Goal: Obtain resource: Obtain resource

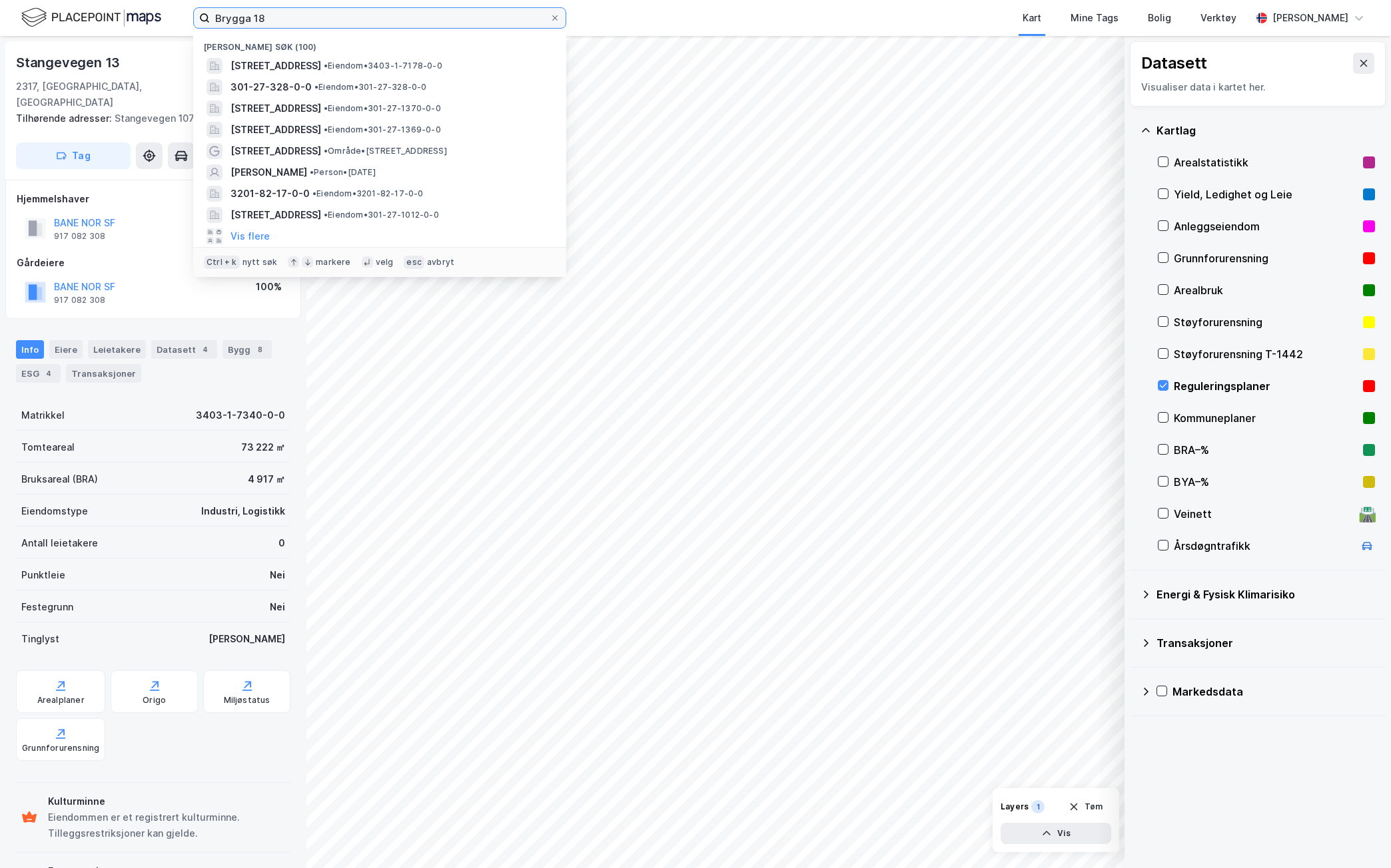
click at [320, 12] on input "Brygga 18" at bounding box center [379, 18] width 340 height 20
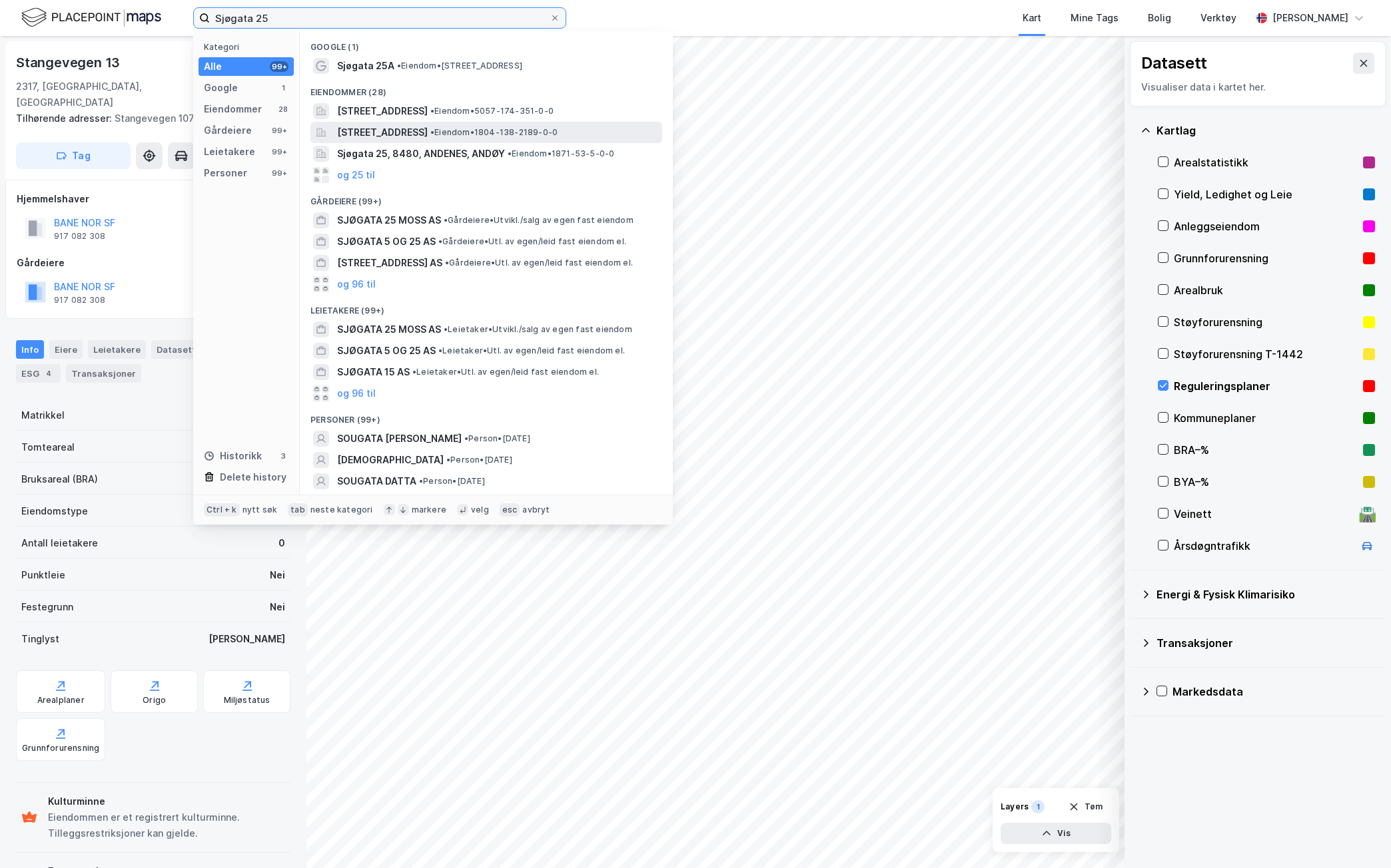
type input "Sjøgata 25"
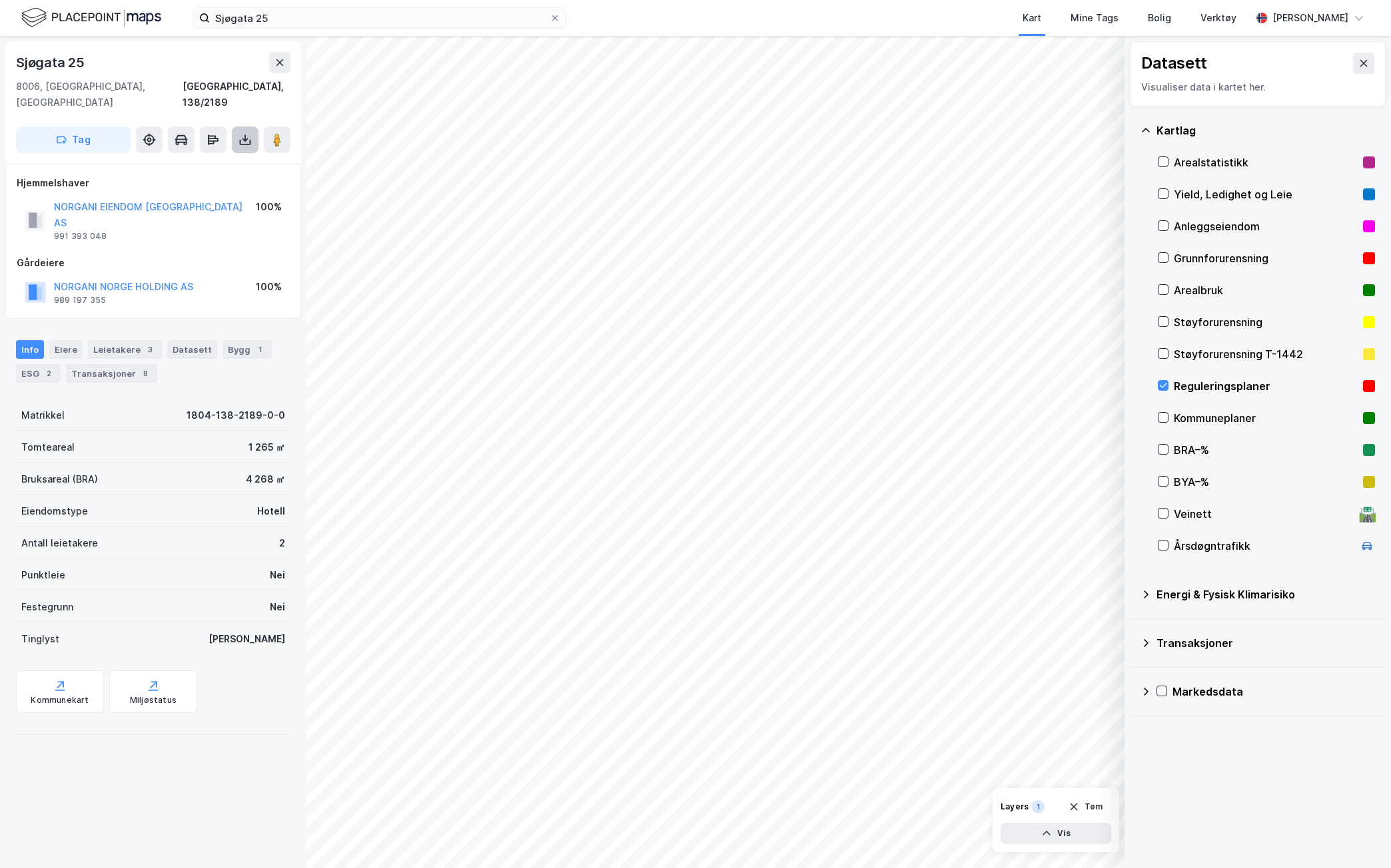
click at [243, 133] on icon at bounding box center [245, 139] width 14 height 14
click at [225, 156] on div "Last ned grunnbok" at bounding box center [188, 166] width 142 height 21
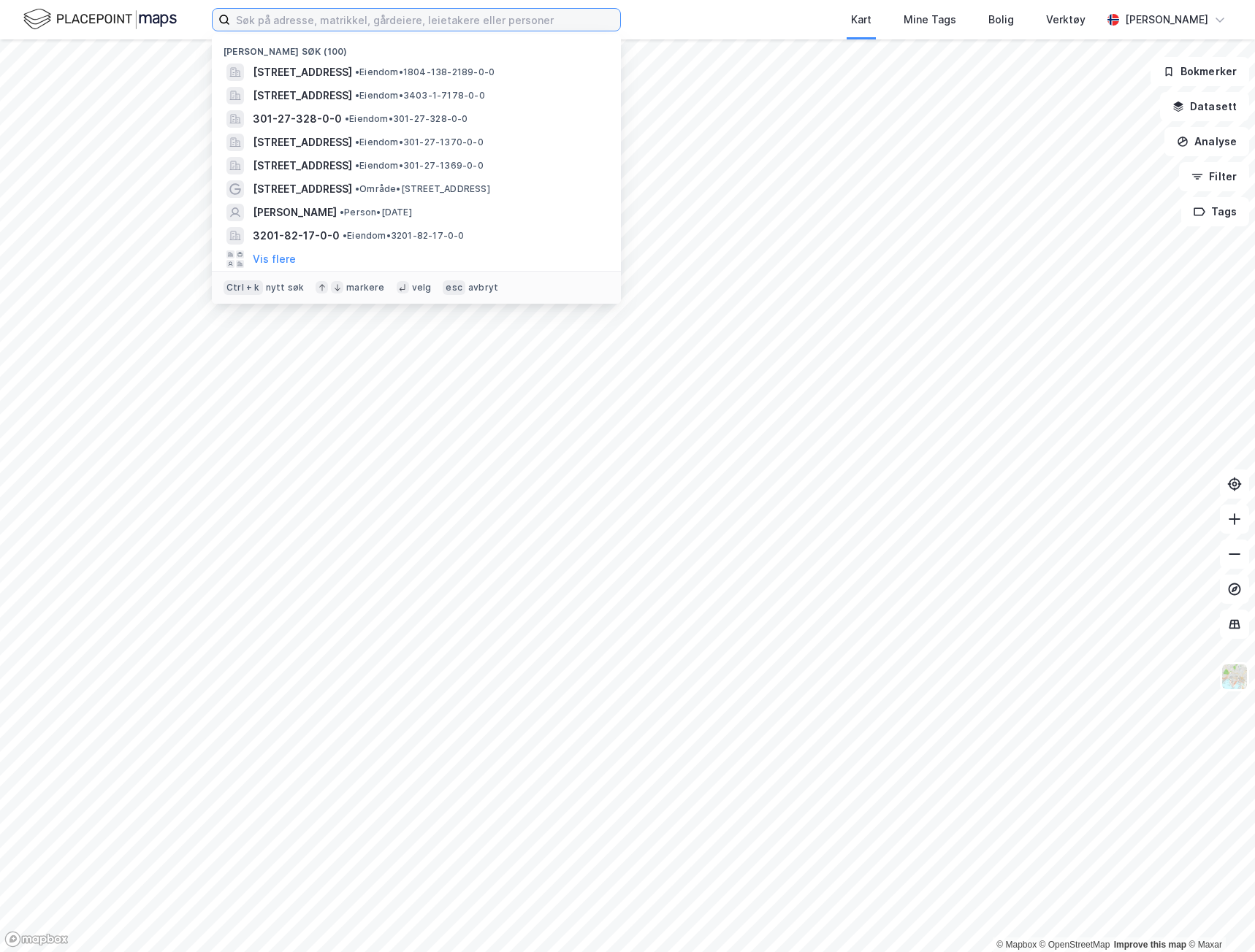
click at [464, 15] on input at bounding box center [424, 20] width 390 height 22
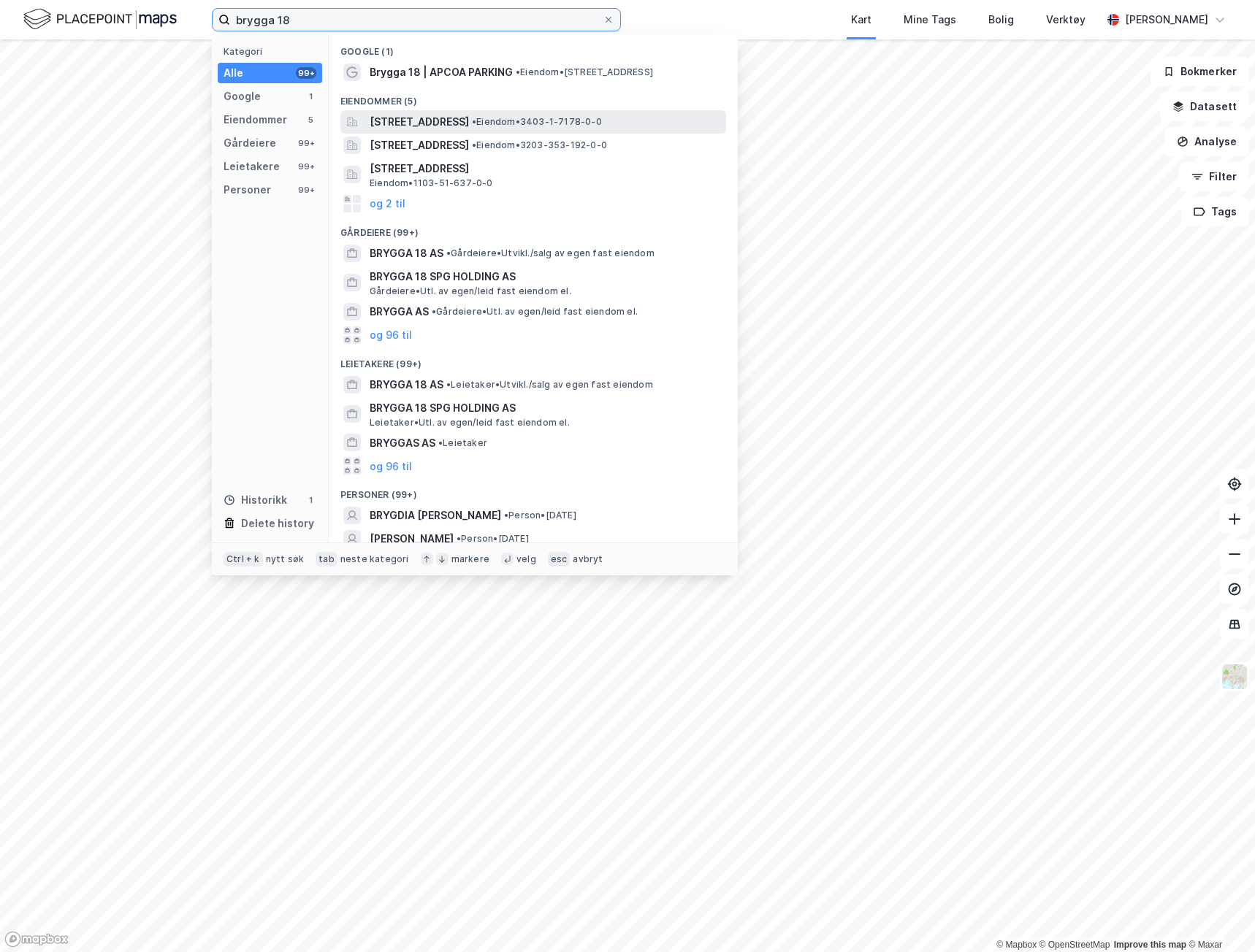
type input "brygga 18"
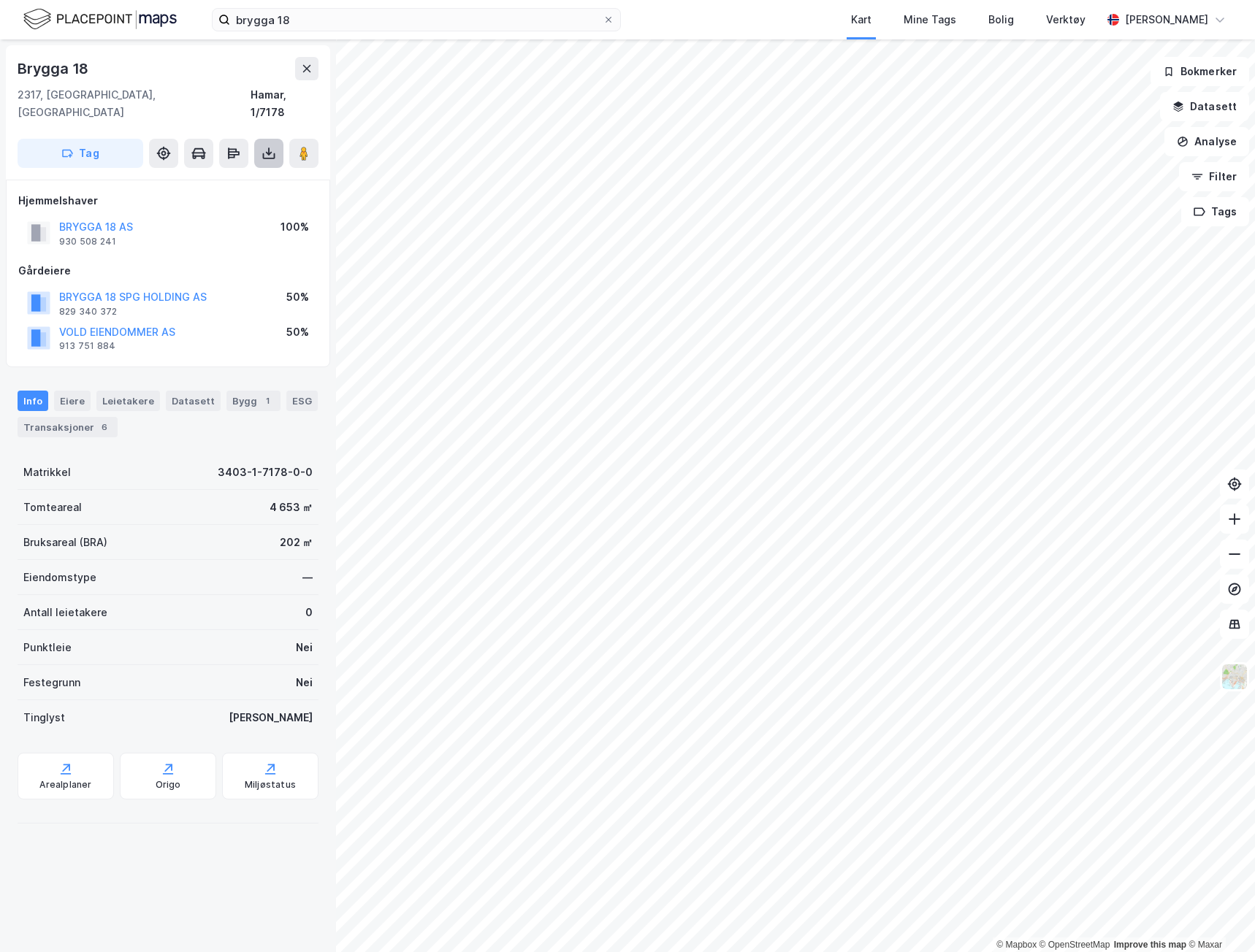
click at [266, 146] on icon at bounding box center [269, 153] width 15 height 15
click at [251, 171] on div "Last ned grunnbok" at bounding box center [206, 182] width 156 height 23
click at [1226, 105] on button "Datasett" at bounding box center [1204, 106] width 89 height 29
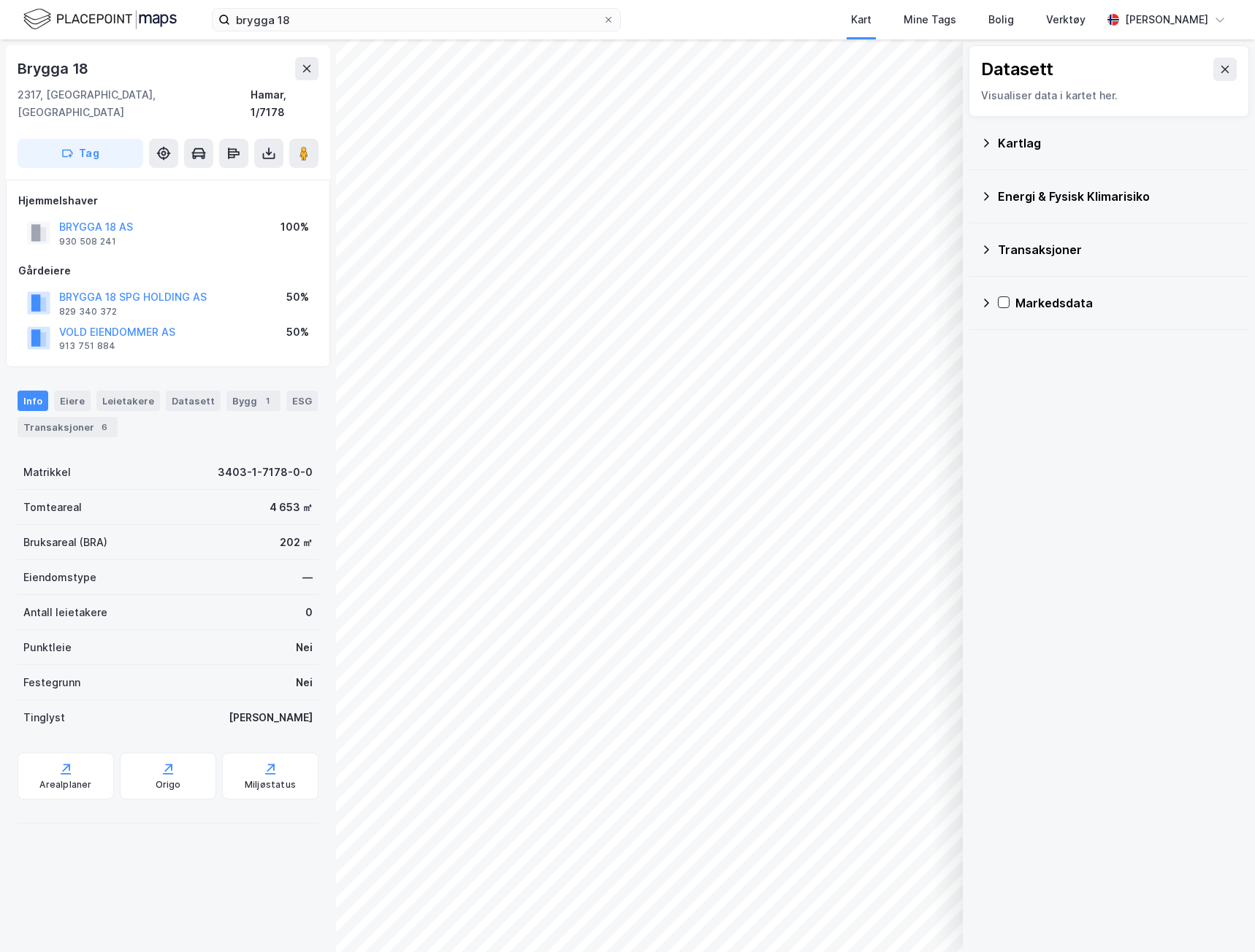
click at [981, 138] on icon at bounding box center [986, 144] width 12 height 12
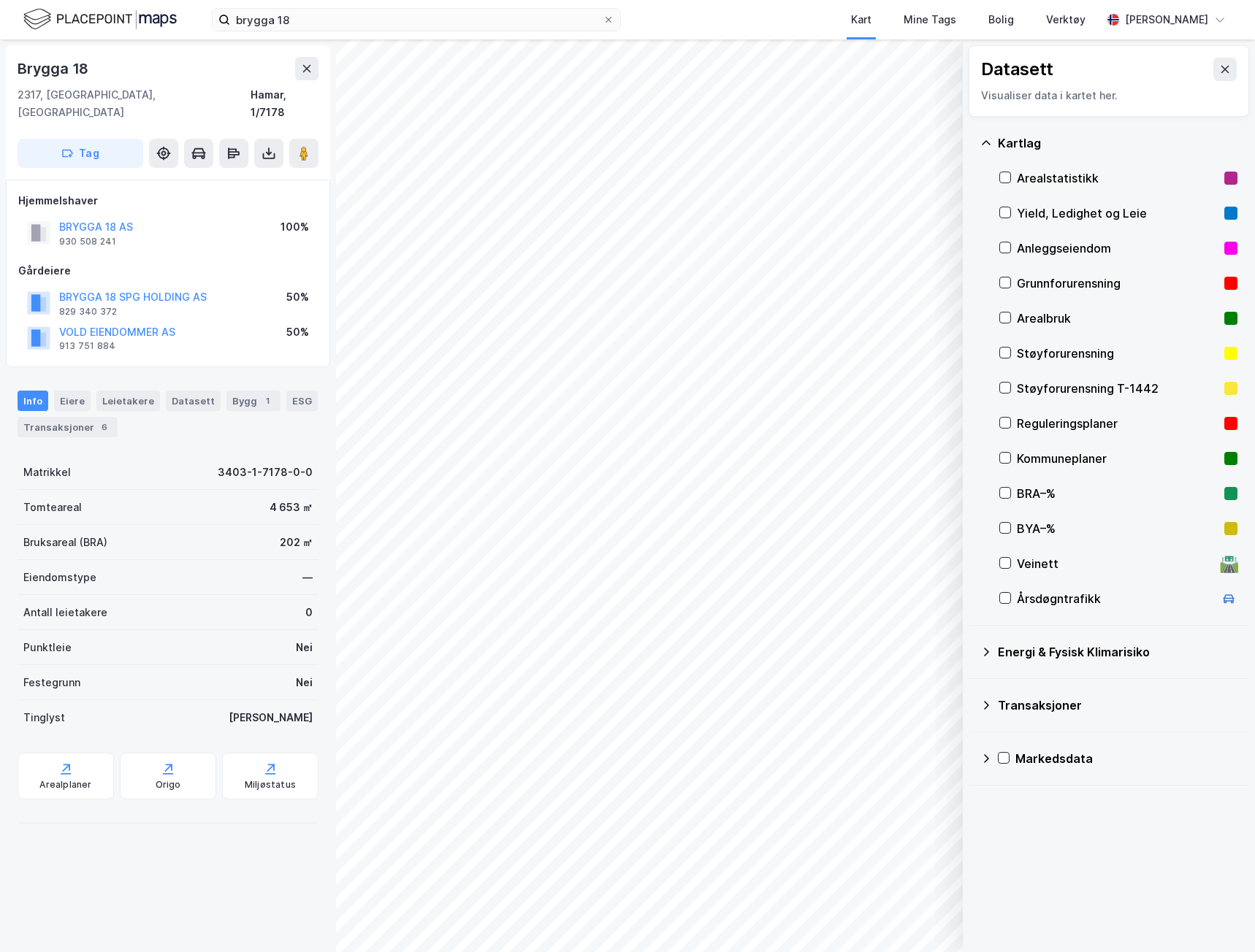
click at [1040, 418] on div "Reguleringsplaner" at bounding box center [1117, 424] width 202 height 18
